Goal: Information Seeking & Learning: Learn about a topic

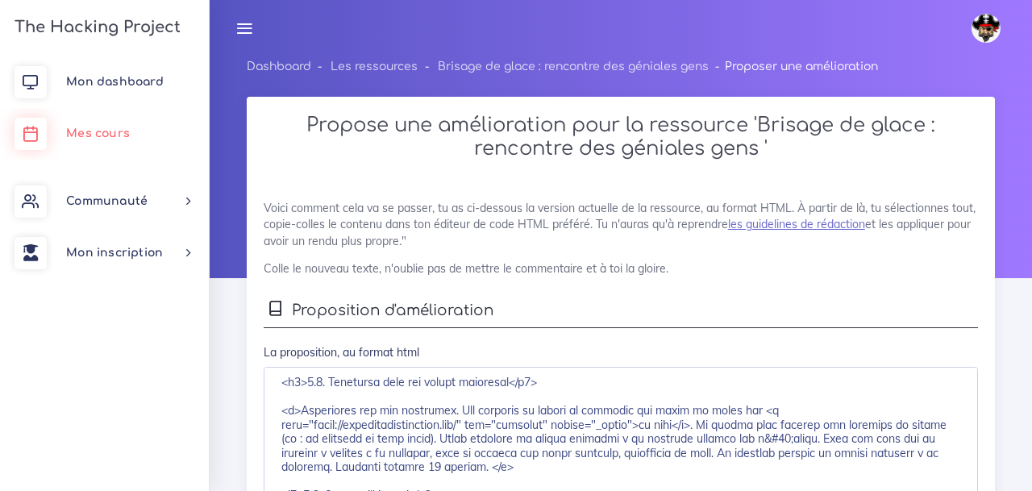
click at [114, 129] on span "Mes cours" at bounding box center [98, 133] width 64 height 12
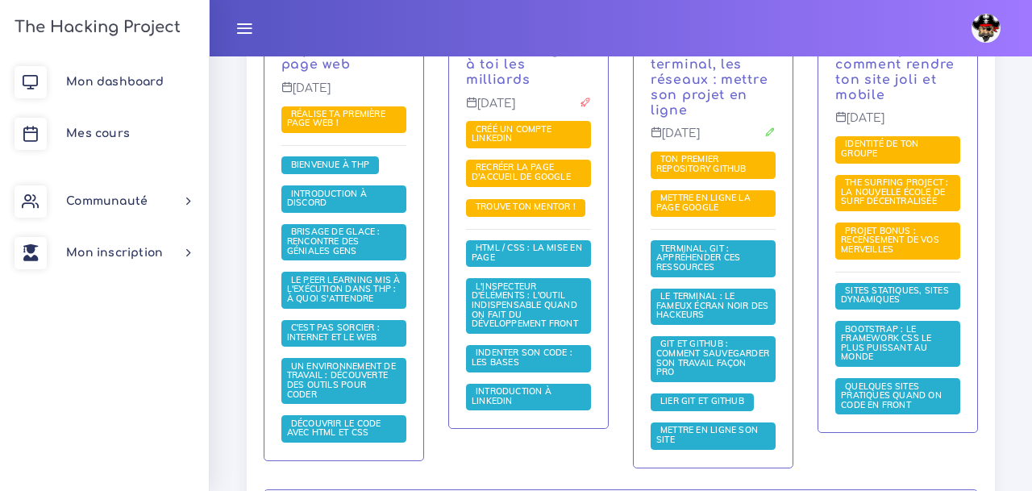
scroll to position [465, 0]
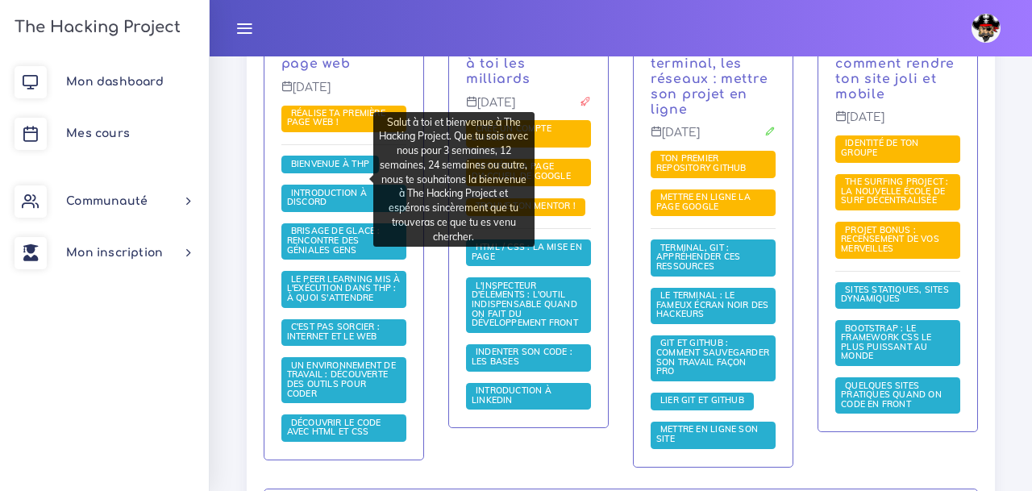
click at [342, 173] on span "Bienvenue à THP" at bounding box center [330, 165] width 98 height 18
click at [312, 169] on span "Bienvenue à THP" at bounding box center [330, 163] width 86 height 11
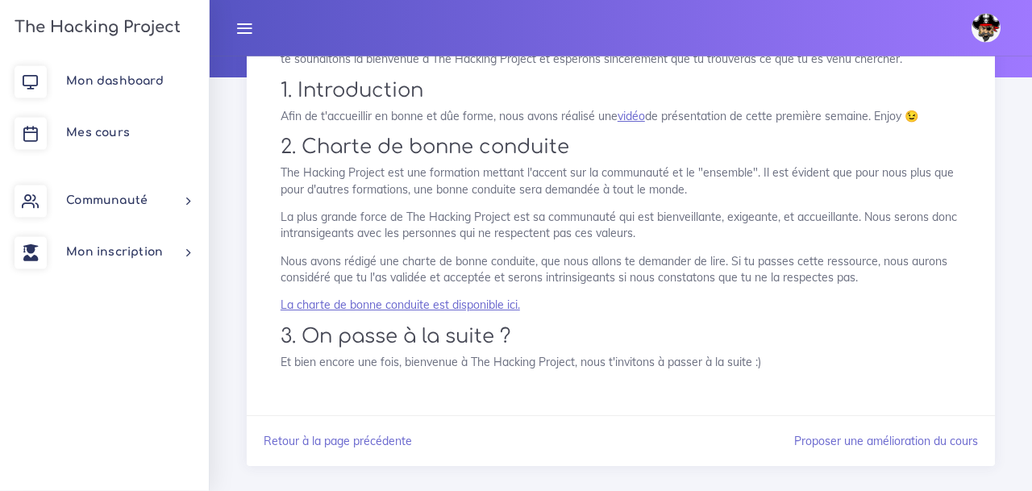
scroll to position [222, 0]
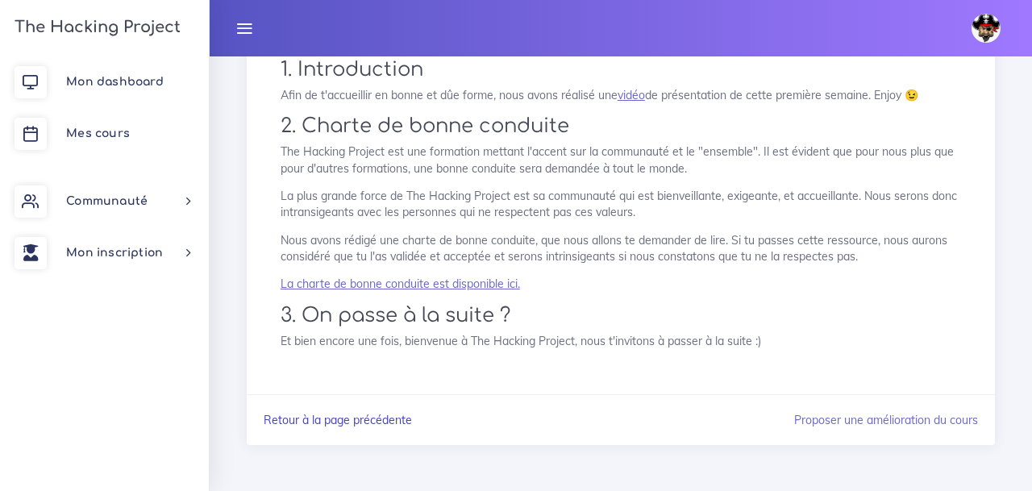
click at [352, 420] on link "Retour à la page précédente" at bounding box center [338, 420] width 148 height 15
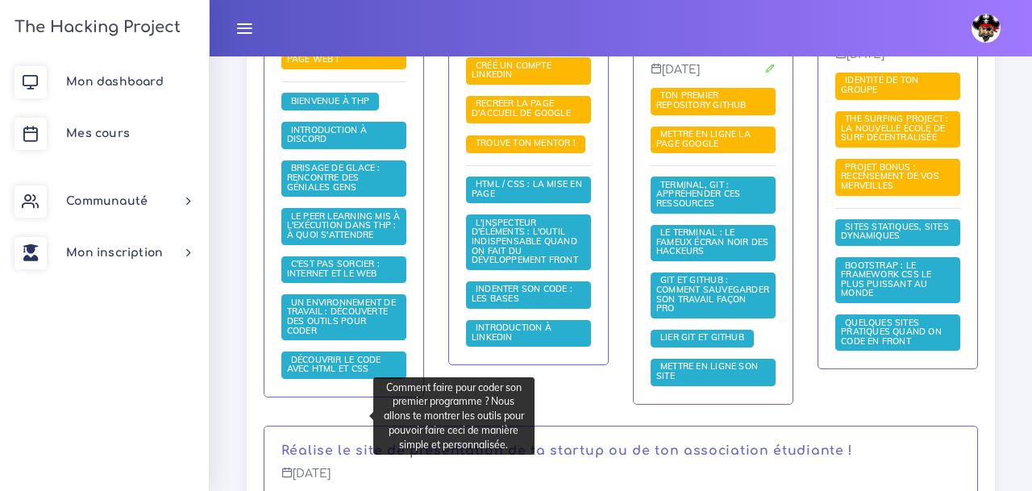
scroll to position [530, 0]
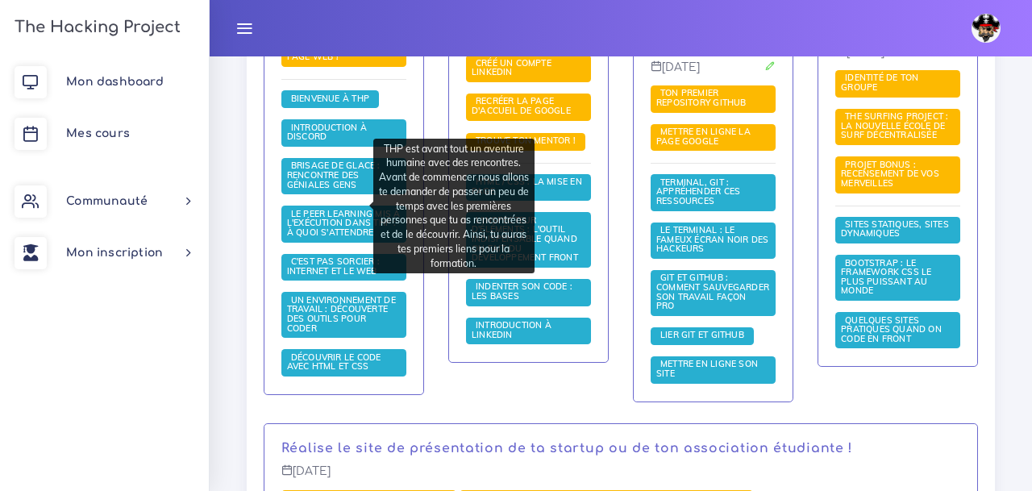
click at [319, 182] on span "Brisage de glace : rencontre des géniales gens" at bounding box center [334, 175] width 94 height 30
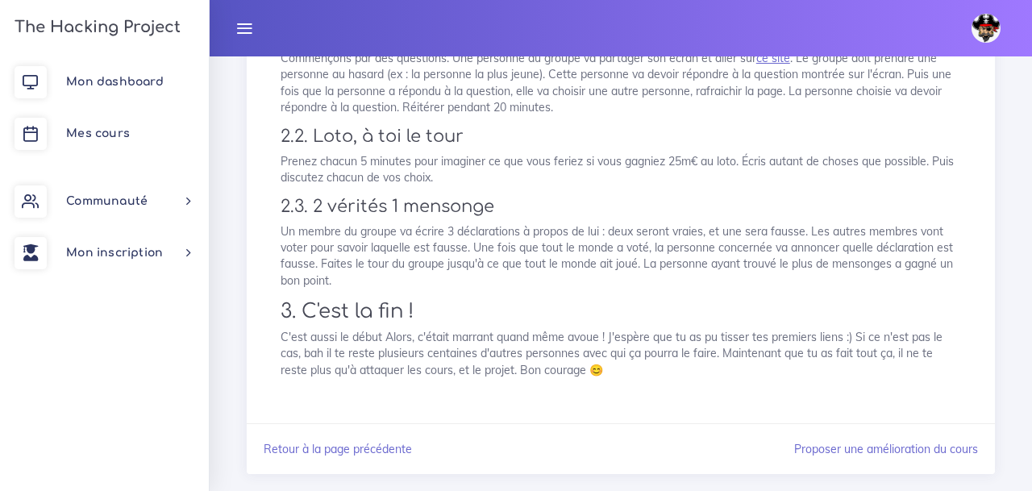
scroll to position [513, 0]
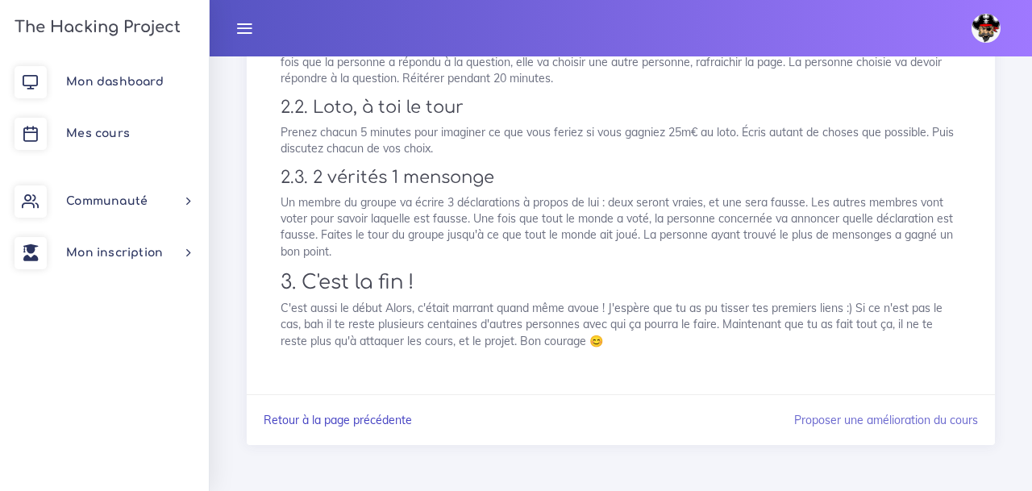
click at [360, 422] on link "Retour à la page précédente" at bounding box center [338, 420] width 148 height 15
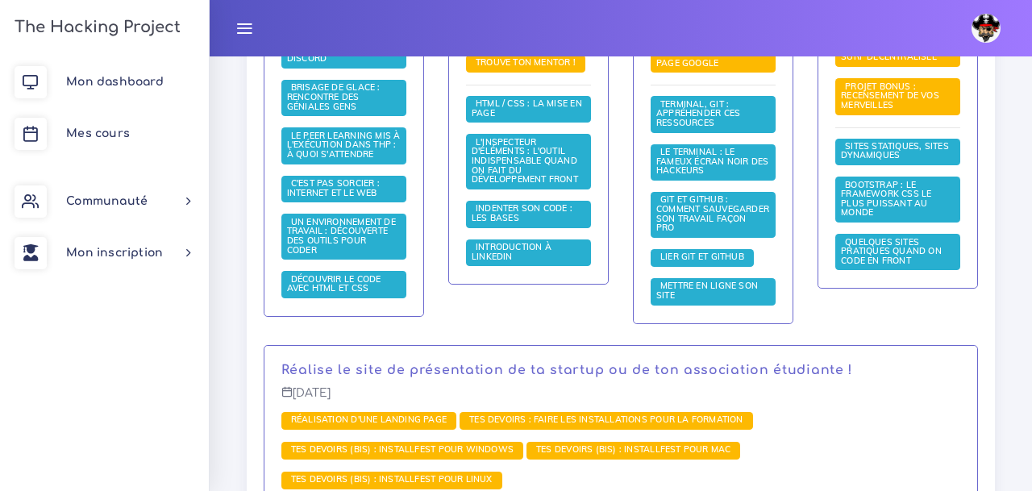
scroll to position [611, 0]
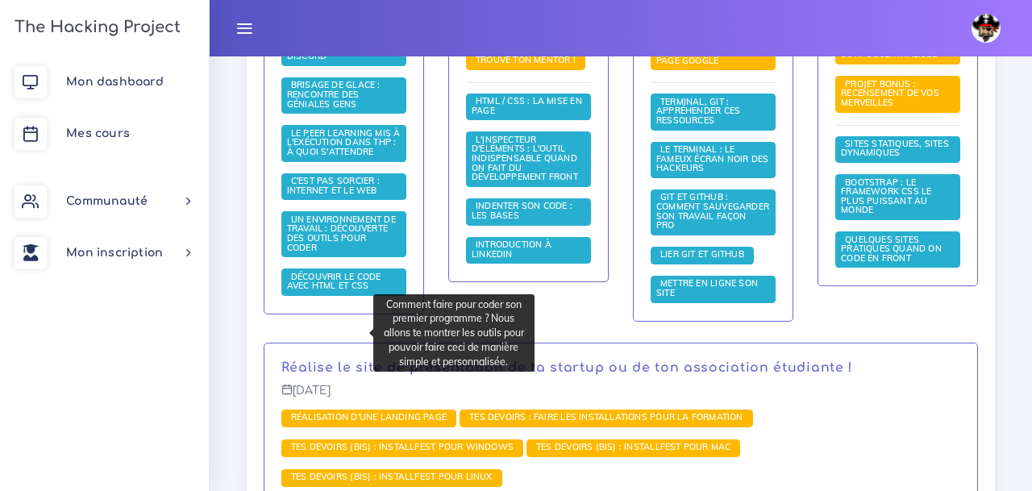
click at [314, 253] on span "Un environnement de travail : découverte des outils pour coder" at bounding box center [341, 234] width 109 height 40
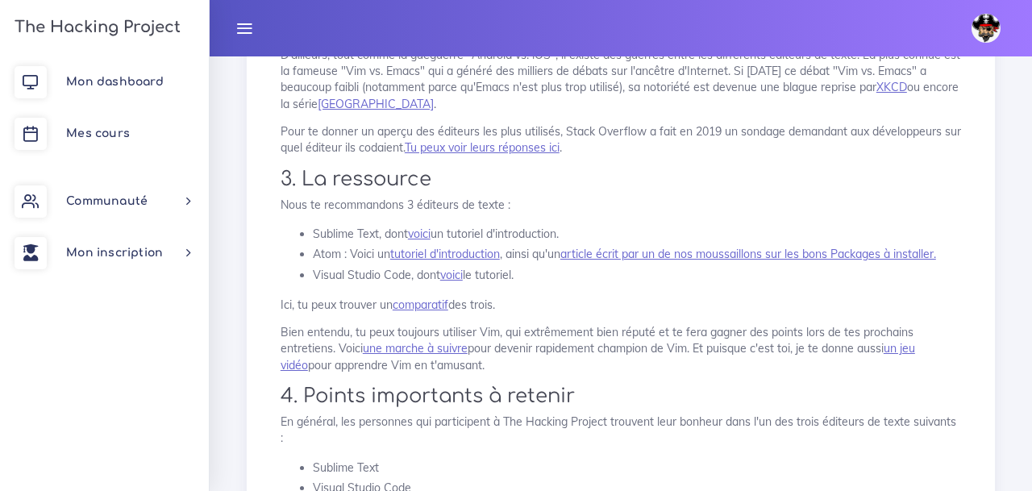
scroll to position [582, 0]
click at [496, 148] on link "Tu peux voir leurs réponses ici" at bounding box center [482, 146] width 155 height 15
click at [514, 152] on link "Tu peux voir leurs réponses ici" at bounding box center [482, 146] width 155 height 15
click at [423, 233] on link "voici" at bounding box center [419, 233] width 23 height 15
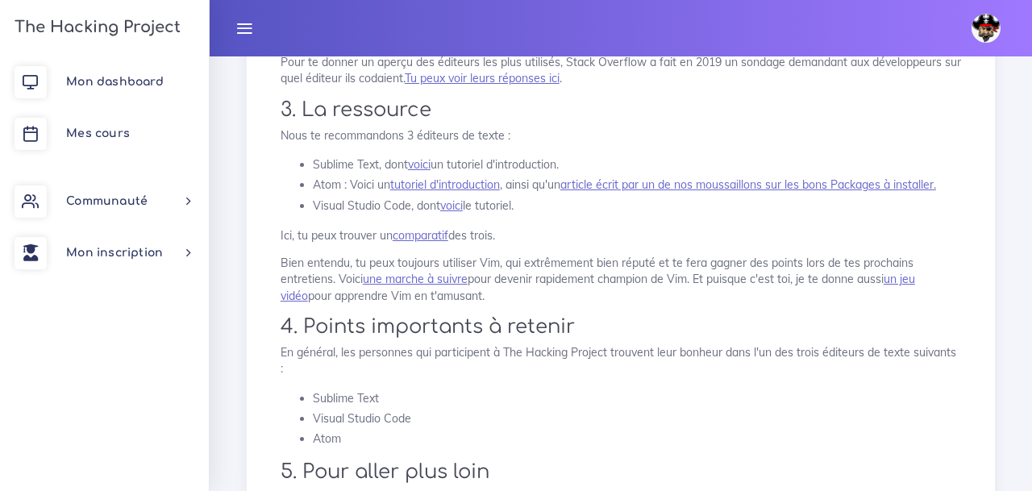
scroll to position [687, 0]
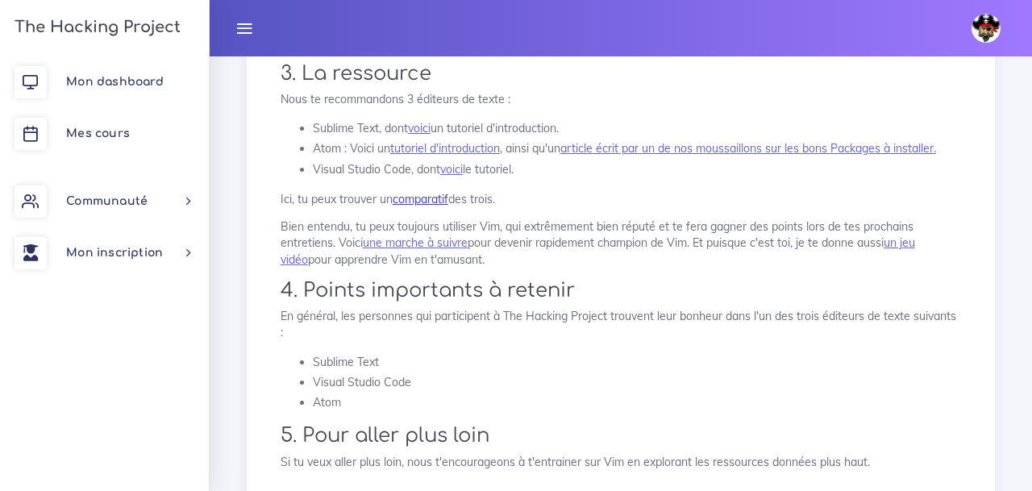
click at [414, 200] on link "comparatif" at bounding box center [421, 199] width 56 height 15
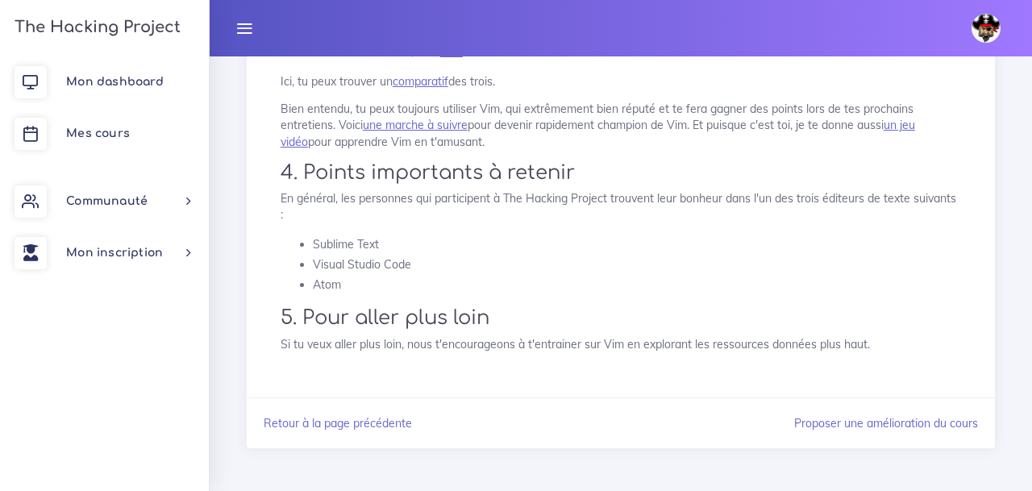
scroll to position [808, 0]
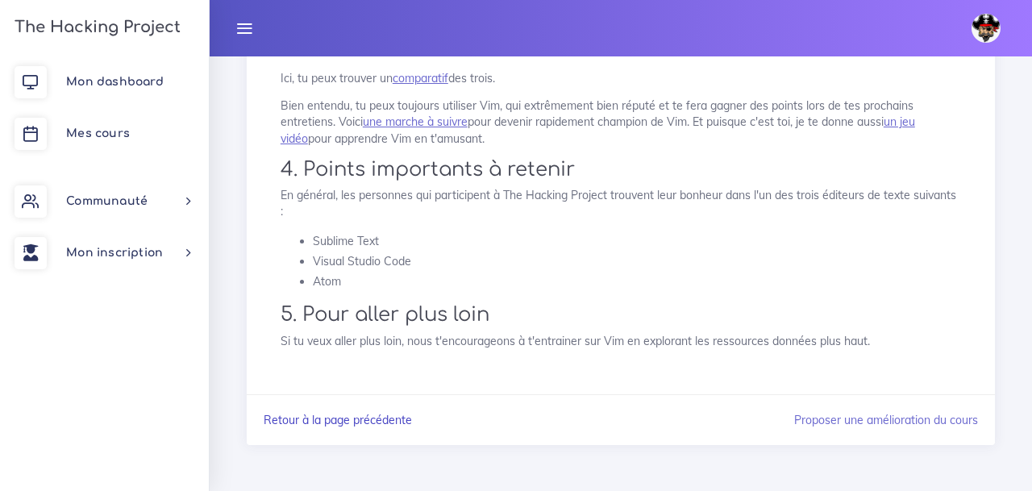
click at [340, 426] on link "Retour à la page précédente" at bounding box center [338, 420] width 148 height 15
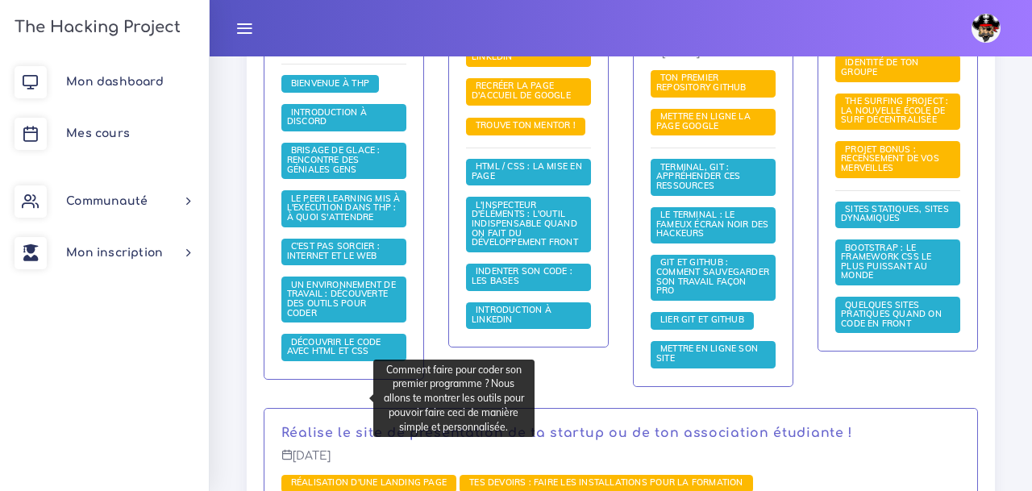
scroll to position [547, 0]
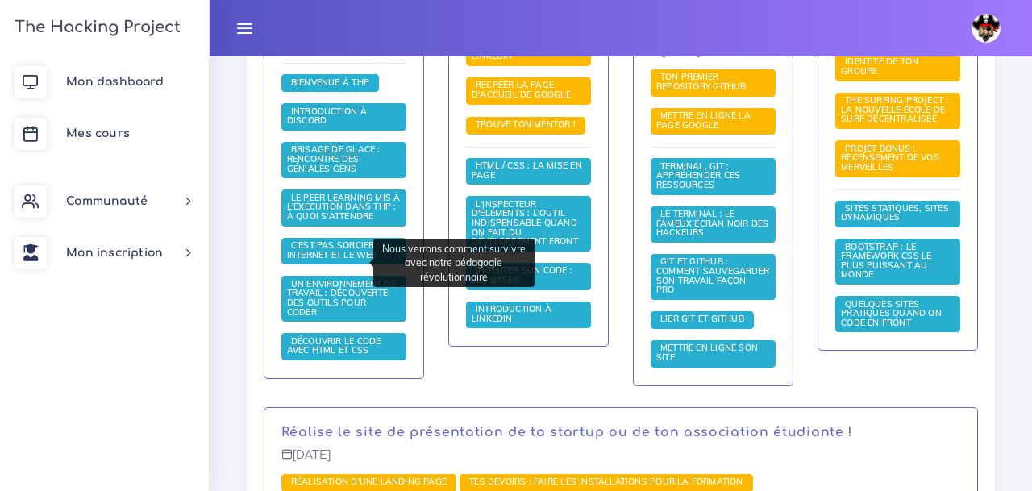
click at [320, 222] on span "Le Peer learning mis à l'exécution dans THP : à quoi s'attendre" at bounding box center [344, 207] width 114 height 30
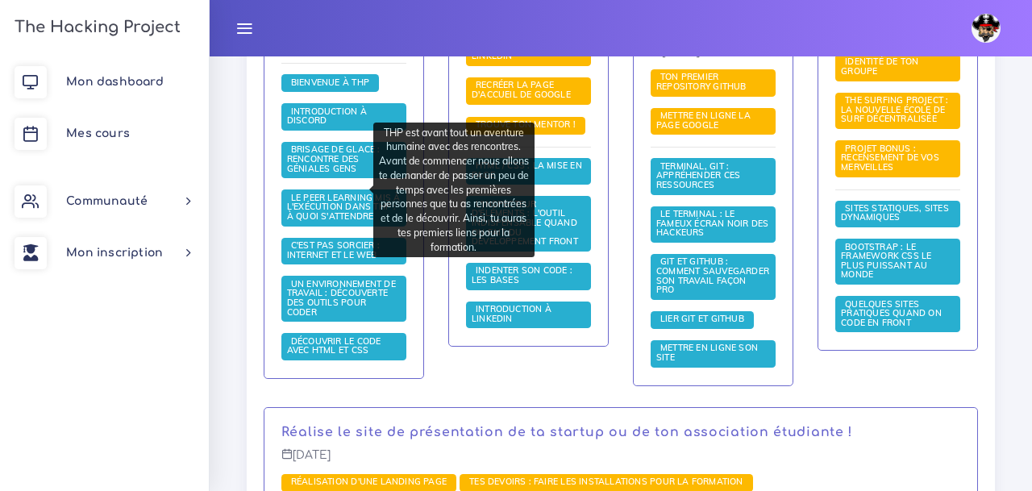
scroll to position [547, 0]
click at [323, 173] on span "Brisage de glace : rencontre des géniales gens" at bounding box center [334, 159] width 94 height 30
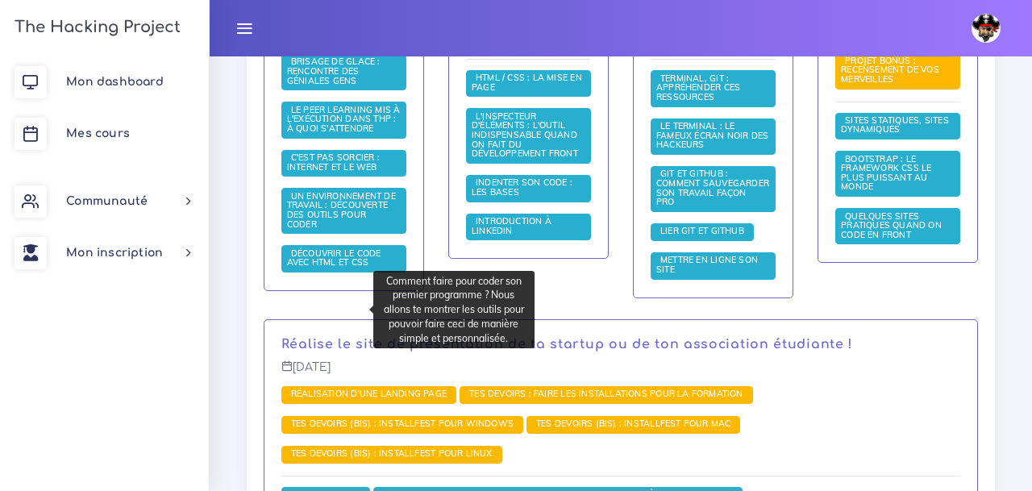
scroll to position [637, 0]
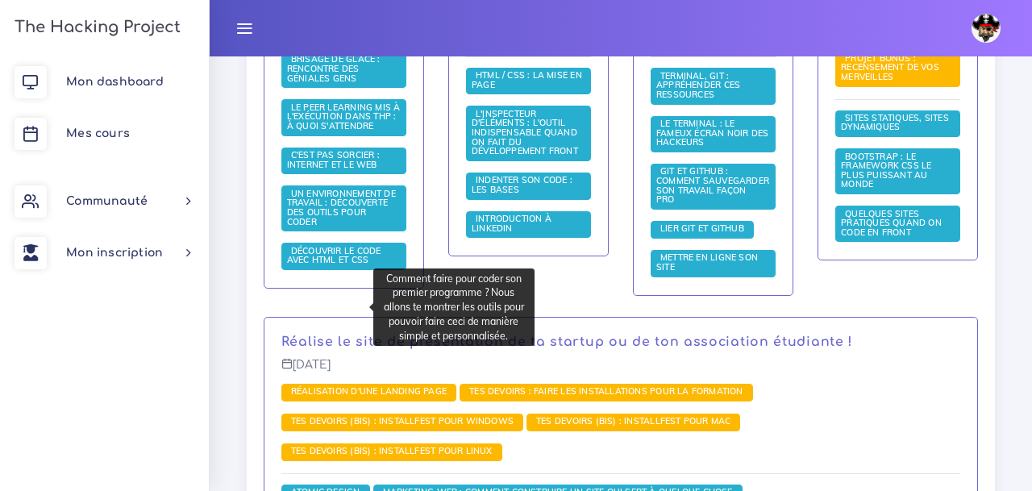
click at [315, 227] on span "Un environnement de travail : découverte des outils pour coder" at bounding box center [341, 208] width 109 height 40
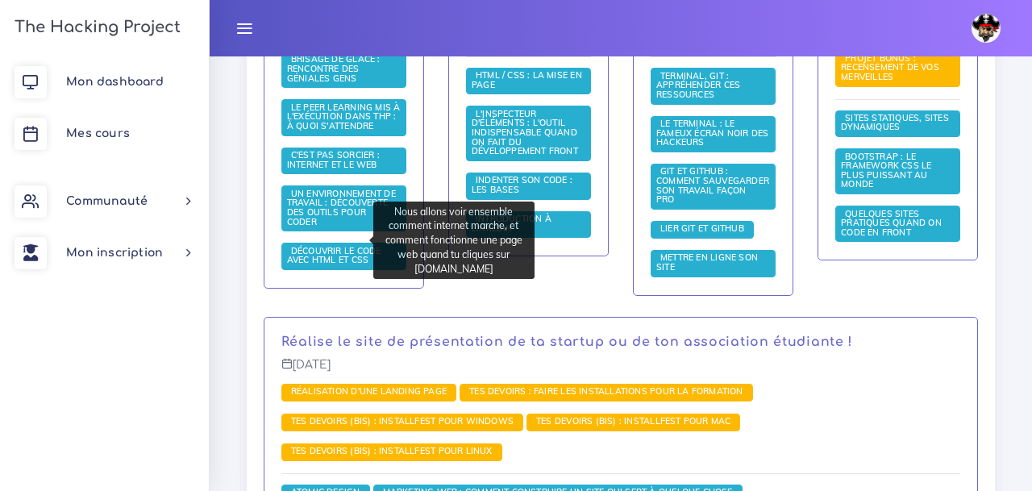
click at [318, 170] on span "C'est pas sorcier : internet et le web" at bounding box center [334, 159] width 94 height 21
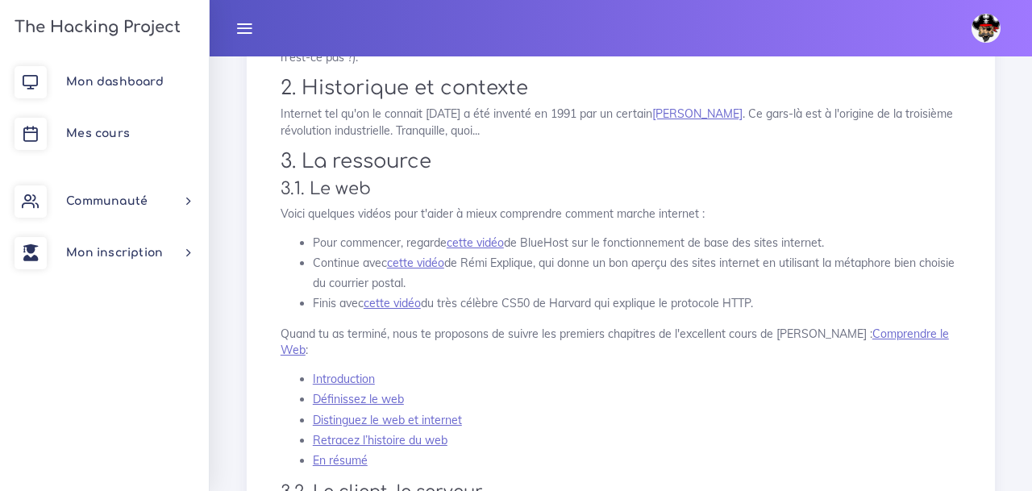
scroll to position [260, 0]
click at [476, 245] on link "cette vidéo" at bounding box center [475, 242] width 57 height 15
click at [489, 238] on link "cette vidéo" at bounding box center [475, 242] width 57 height 15
click at [432, 265] on link "cette vidéo" at bounding box center [415, 262] width 57 height 15
click at [396, 308] on link "cette vidéo" at bounding box center [392, 302] width 57 height 15
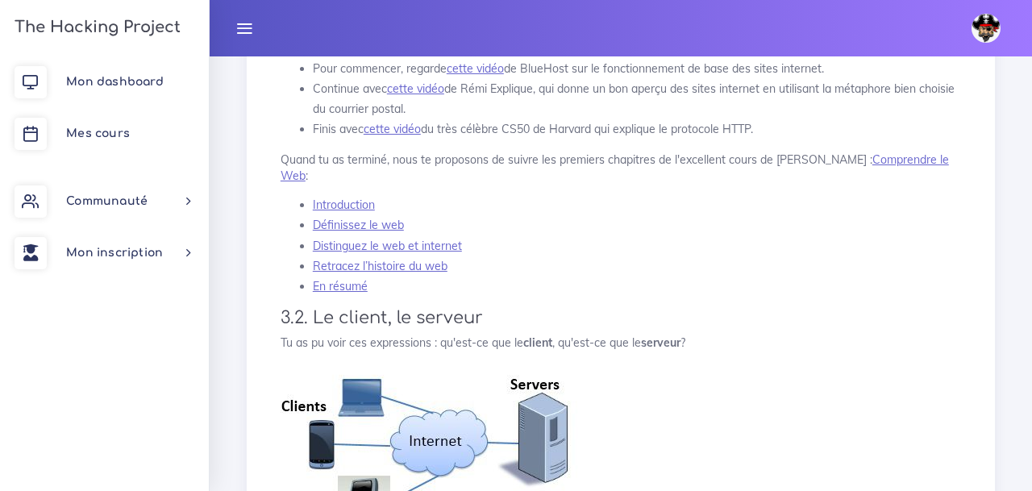
scroll to position [454, 0]
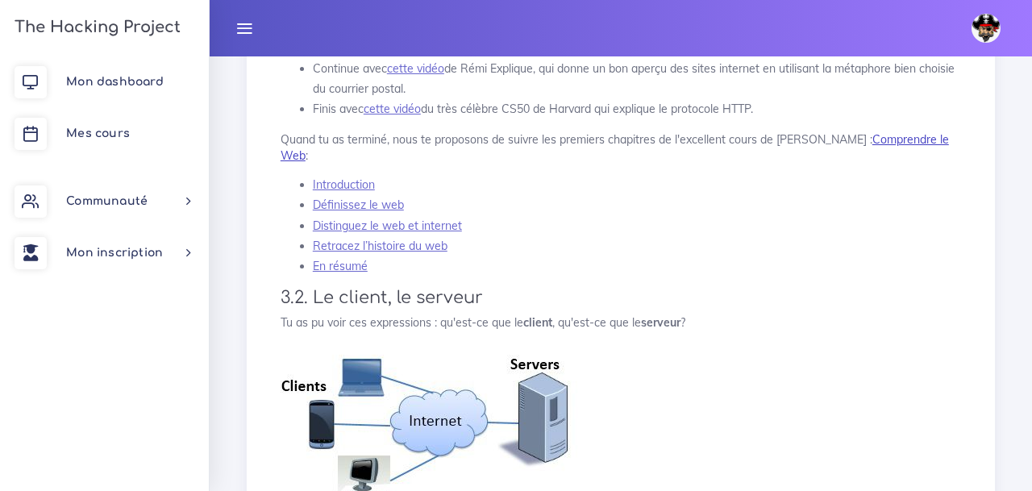
click at [897, 136] on link "Comprendre le Web" at bounding box center [615, 147] width 668 height 31
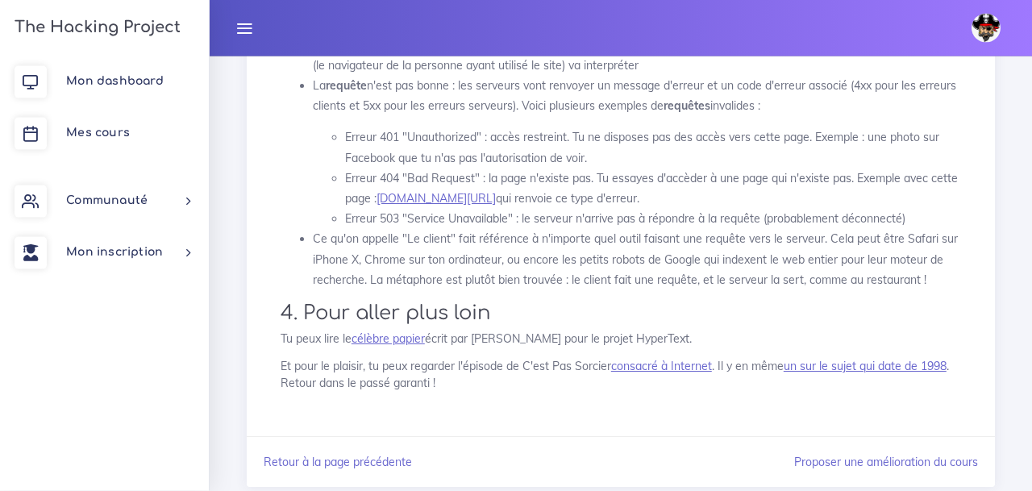
scroll to position [1070, 0]
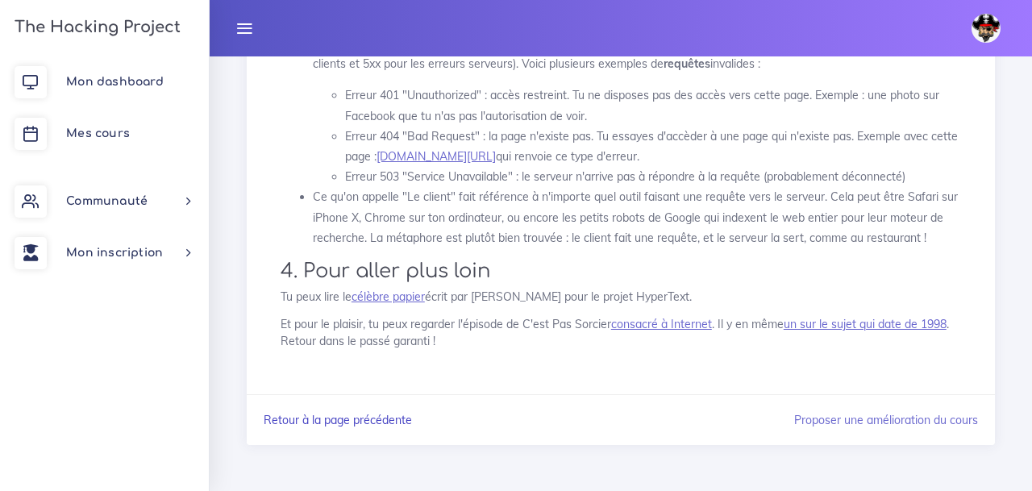
click at [339, 417] on link "Retour à la page précédente" at bounding box center [338, 420] width 148 height 15
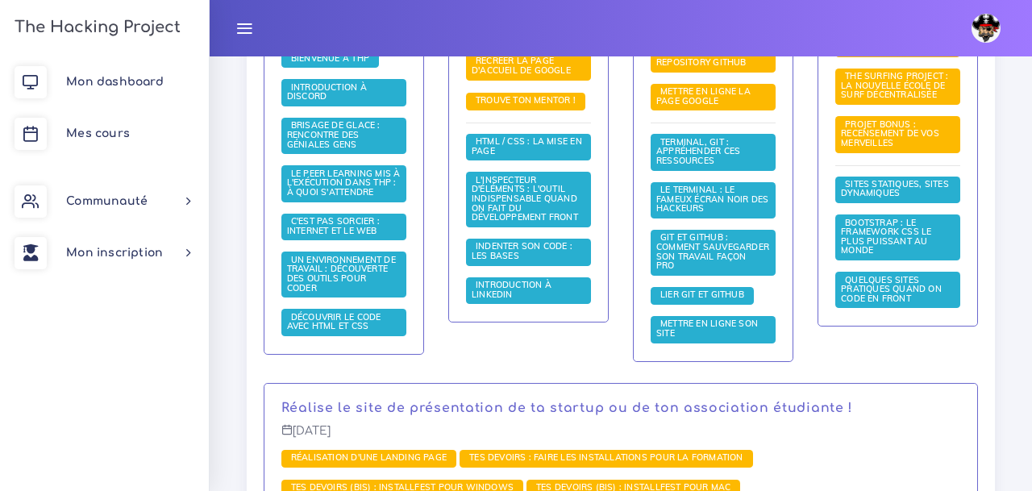
scroll to position [566, 0]
